Goal: Information Seeking & Learning: Understand process/instructions

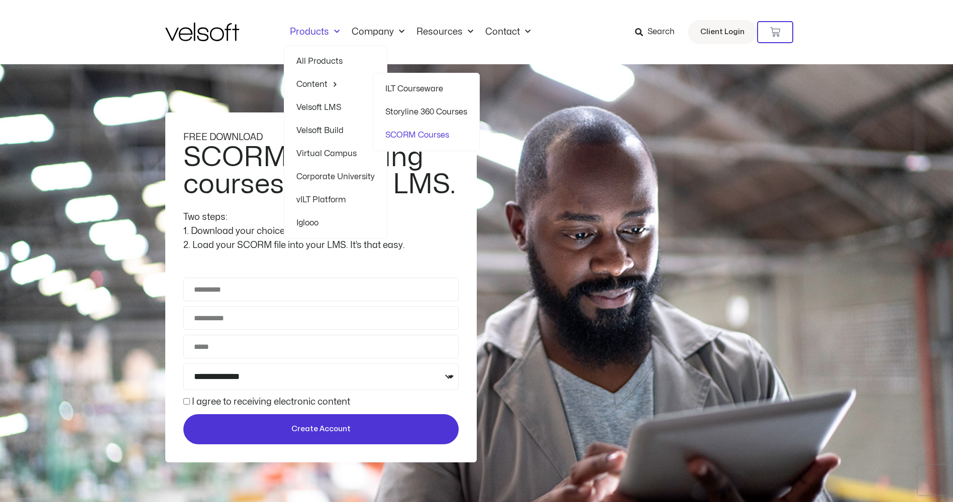
click at [322, 80] on link "Content" at bounding box center [335, 84] width 78 height 23
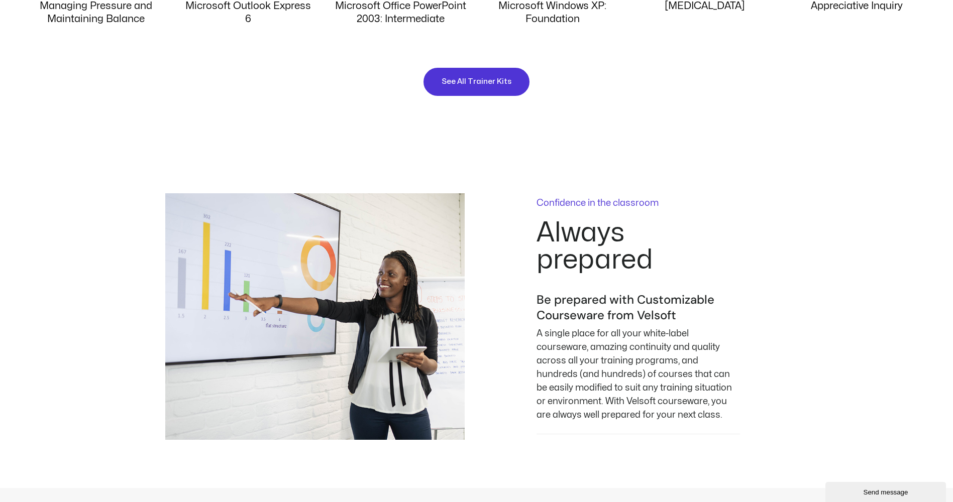
scroll to position [1255, 0]
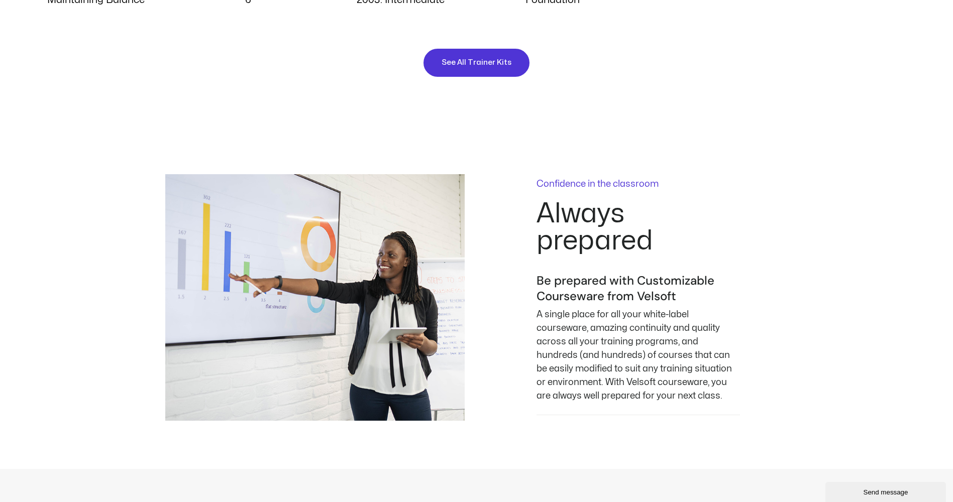
drag, startPoint x: 416, startPoint y: 141, endPoint x: 304, endPoint y: 115, distance: 115.6
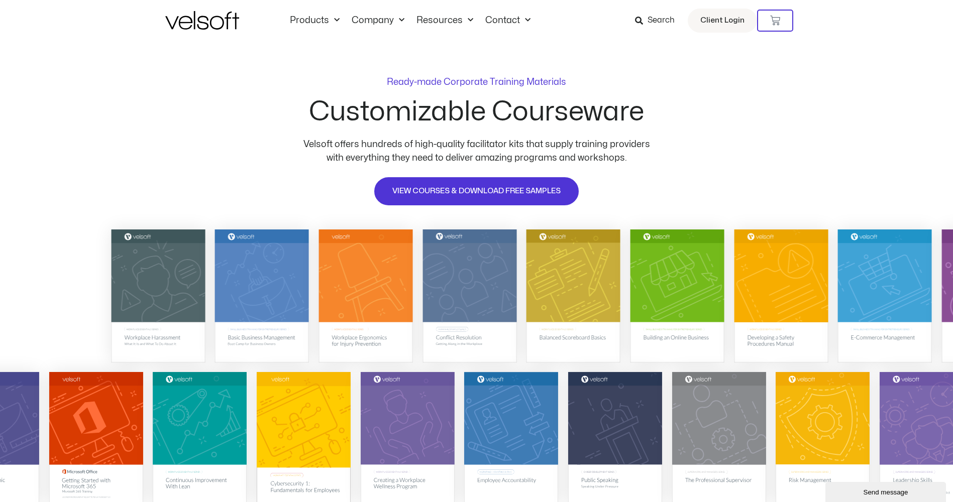
scroll to position [0, 0]
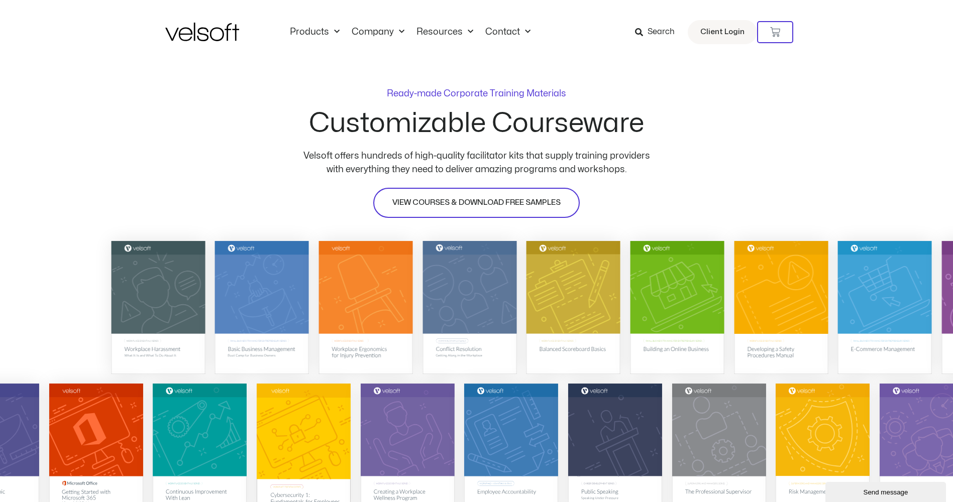
click at [476, 211] on link "VIEW COURSES & DOWNLOAD FREE SAMPLES" at bounding box center [476, 203] width 206 height 30
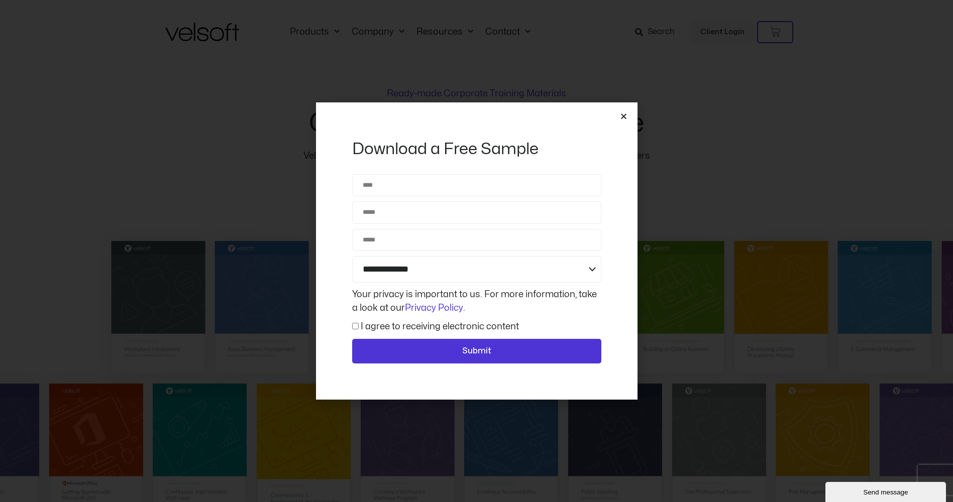
click at [624, 115] on icon "Close" at bounding box center [624, 116] width 8 height 8
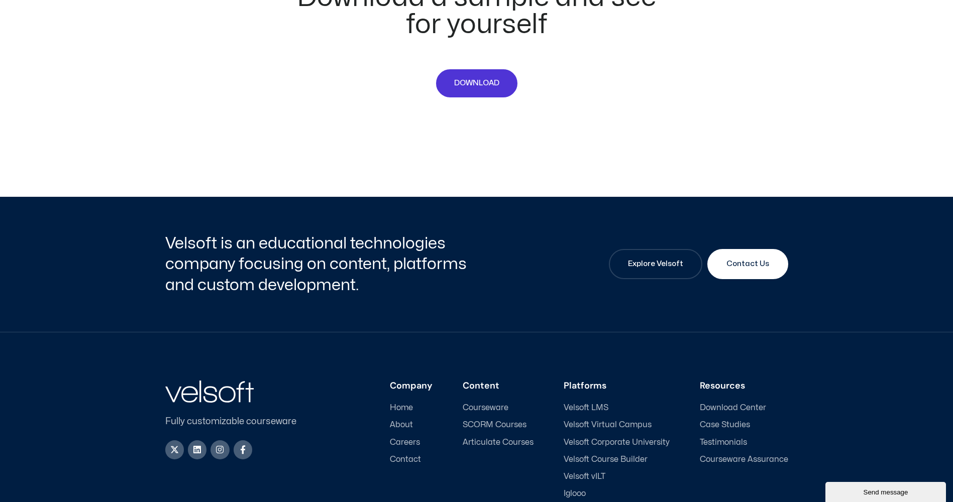
scroll to position [4721, 0]
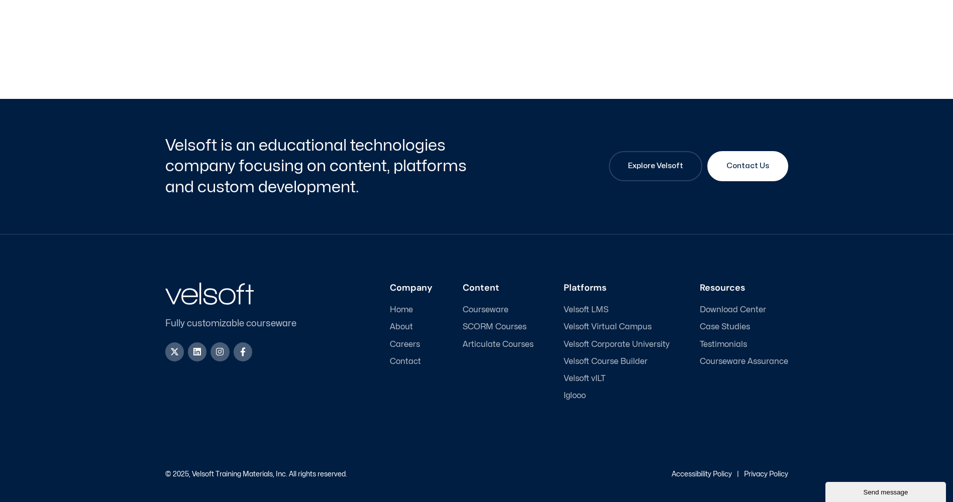
click at [504, 322] on span "SCORM Courses" at bounding box center [495, 327] width 64 height 10
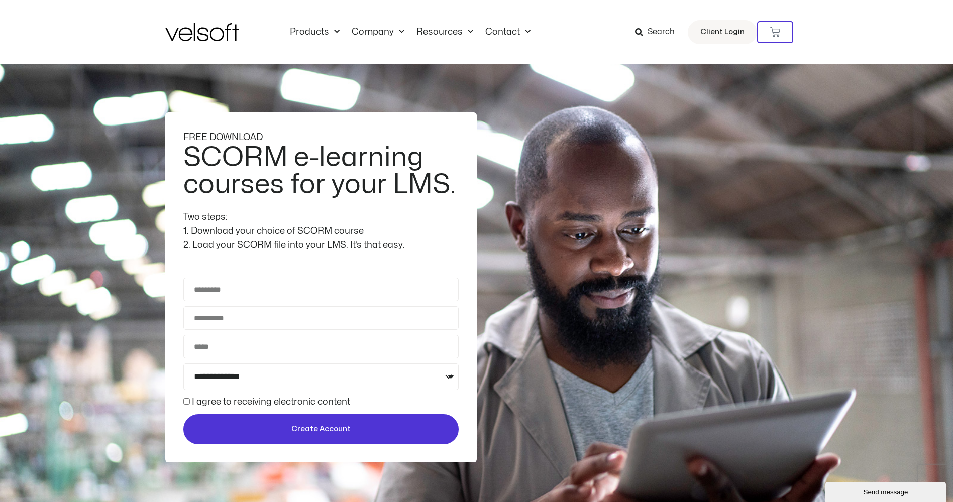
drag, startPoint x: 394, startPoint y: 272, endPoint x: 350, endPoint y: 241, distance: 53.8
click at [350, 241] on div "2. Load your SCORM file into your LMS. It’s that easy." at bounding box center [320, 246] width 275 height 14
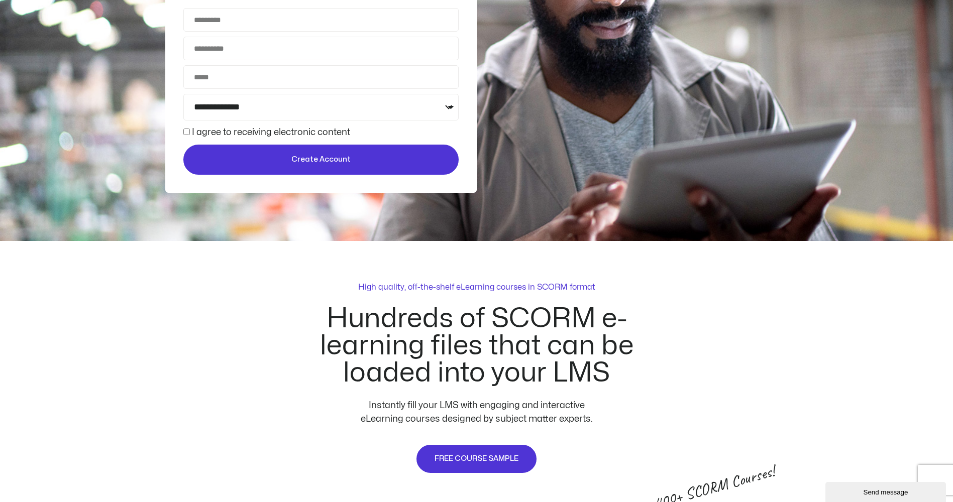
scroll to position [251, 0]
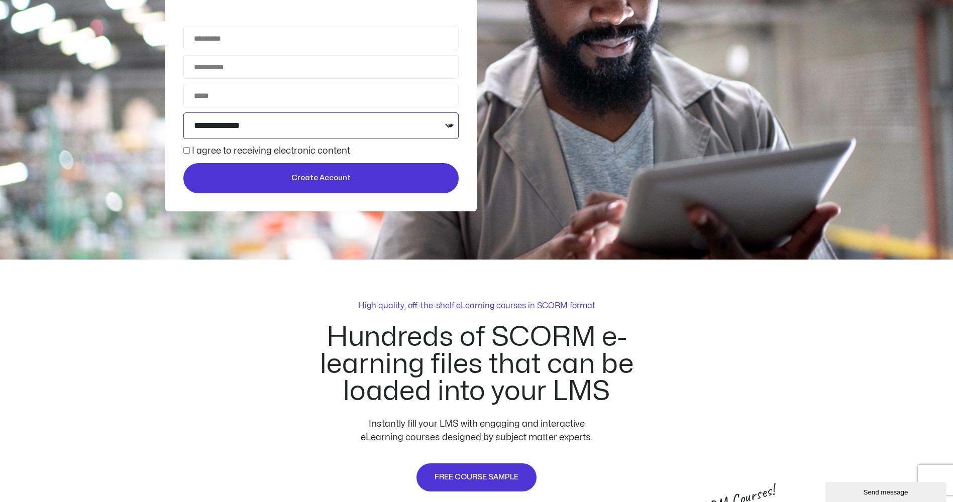
click at [355, 134] on select "**********" at bounding box center [320, 125] width 275 height 27
click at [187, 313] on div "High quality, off-the-shelf eLearning courses in SCORM format Hundreds of SCORM…" at bounding box center [476, 396] width 623 height 193
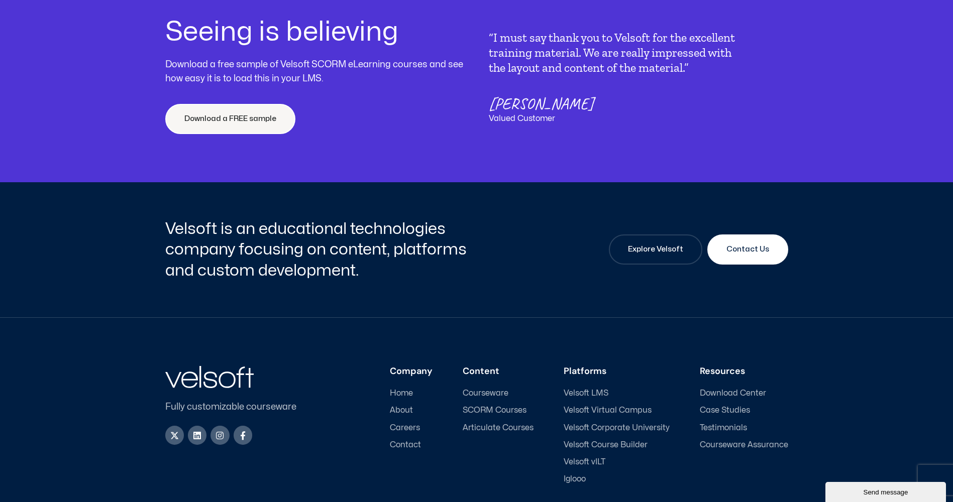
scroll to position [3279, 0]
